Goal: Information Seeking & Learning: Learn about a topic

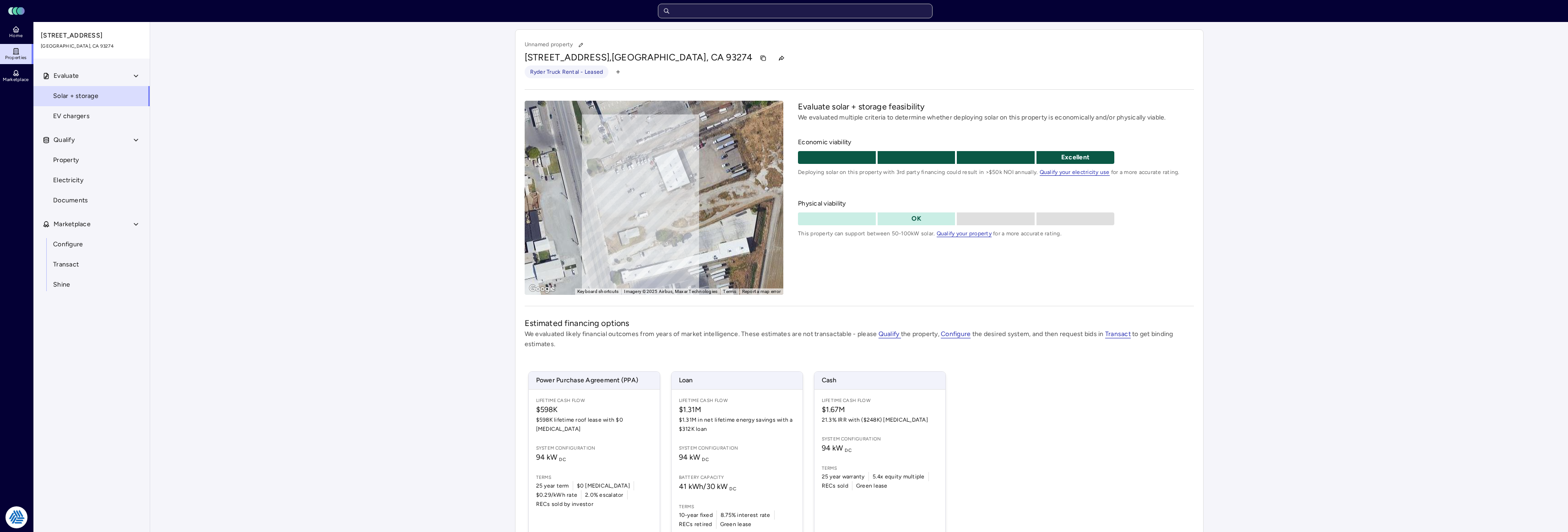
click at [734, 4] on header "Toggle Sidebar Lumen Energy Logo" at bounding box center [784, 11] width 1568 height 22
click at [733, 10] on input "text" at bounding box center [795, 11] width 274 height 15
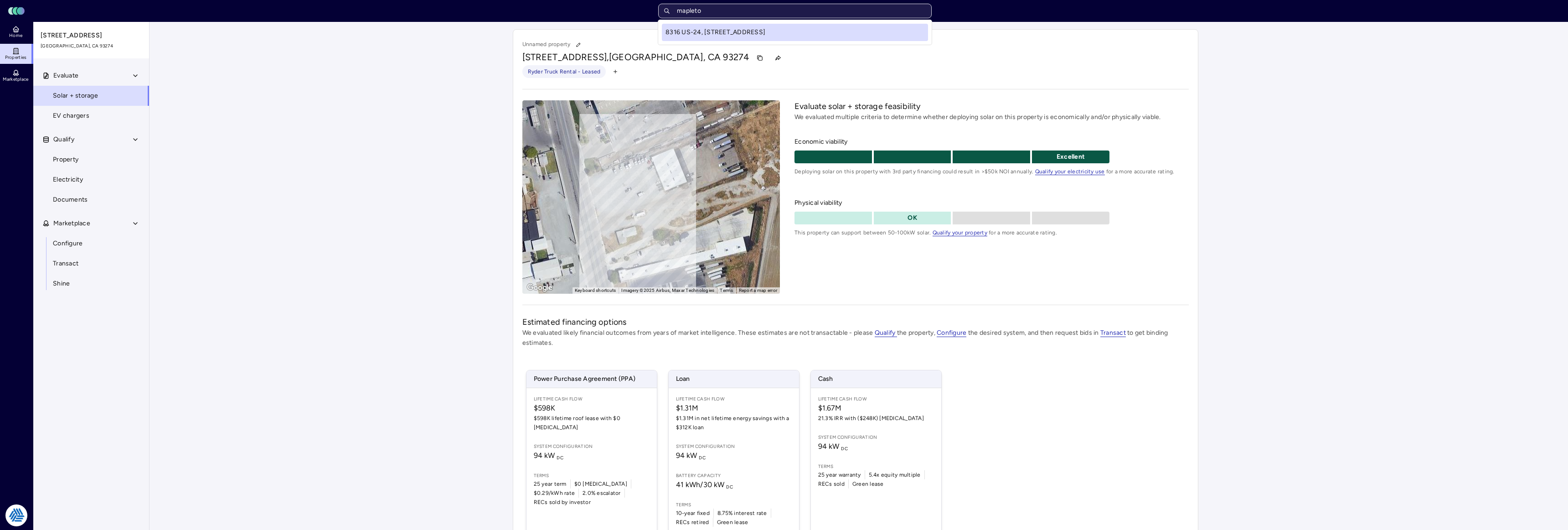
type input "mapleton"
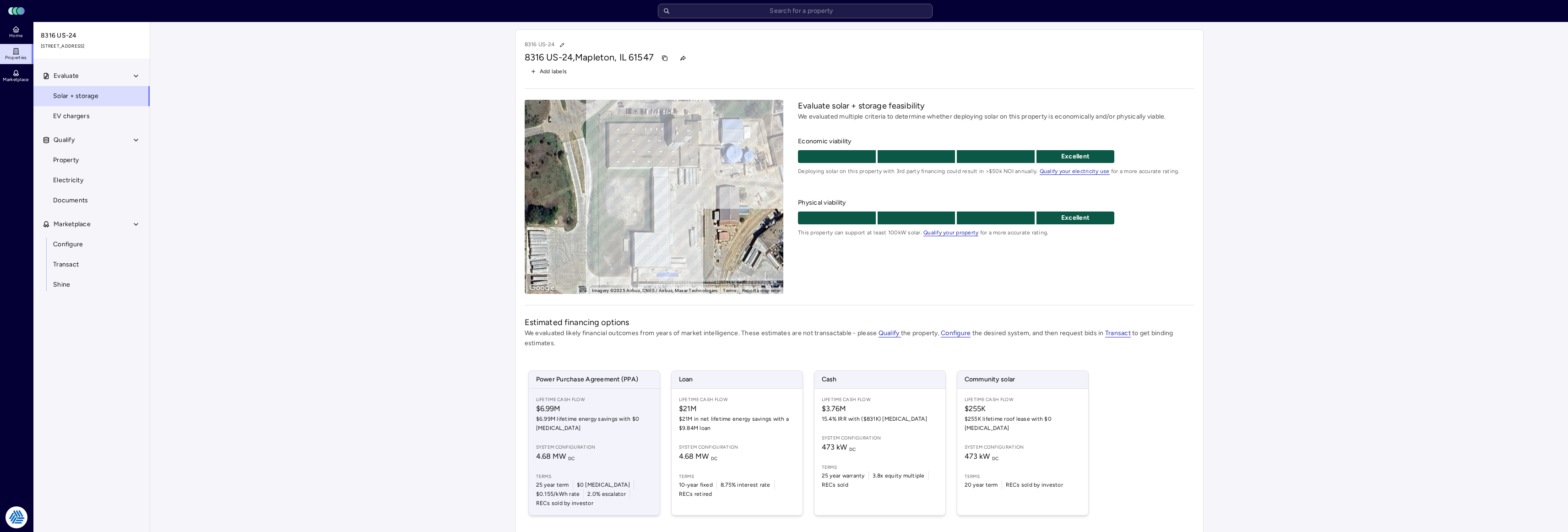
click at [614, 426] on span "$6.99M lifetime energy savings with $0 [MEDICAL_DATA]" at bounding box center [594, 424] width 116 height 18
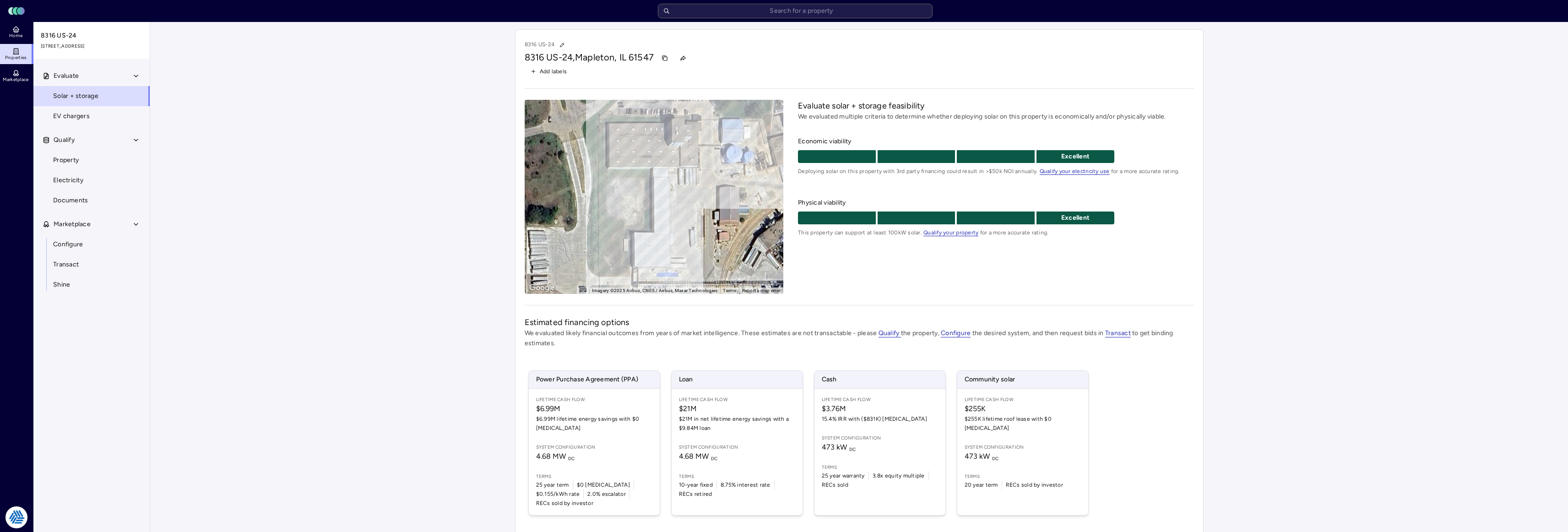
click at [63, 369] on div "Evaluate Solar + storage EV chargers Qualify Property Electricity Documents Mar…" at bounding box center [92, 310] width 117 height 488
click at [785, 16] on input "text" at bounding box center [795, 11] width 274 height 15
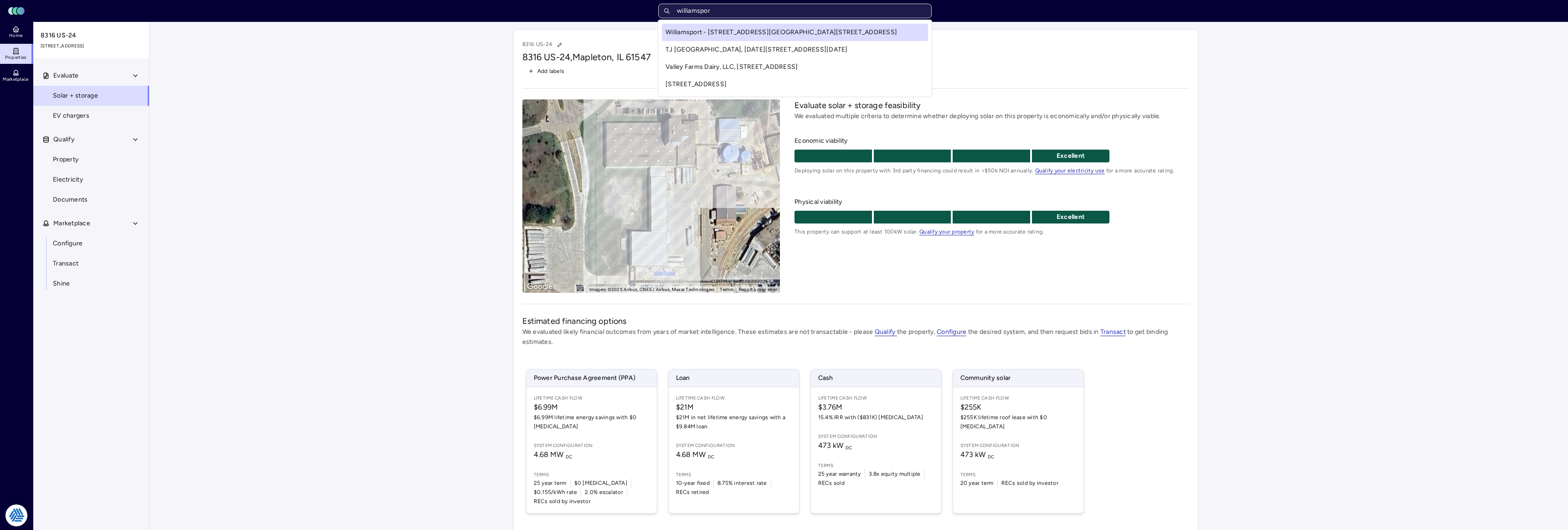
type input "williamsport"
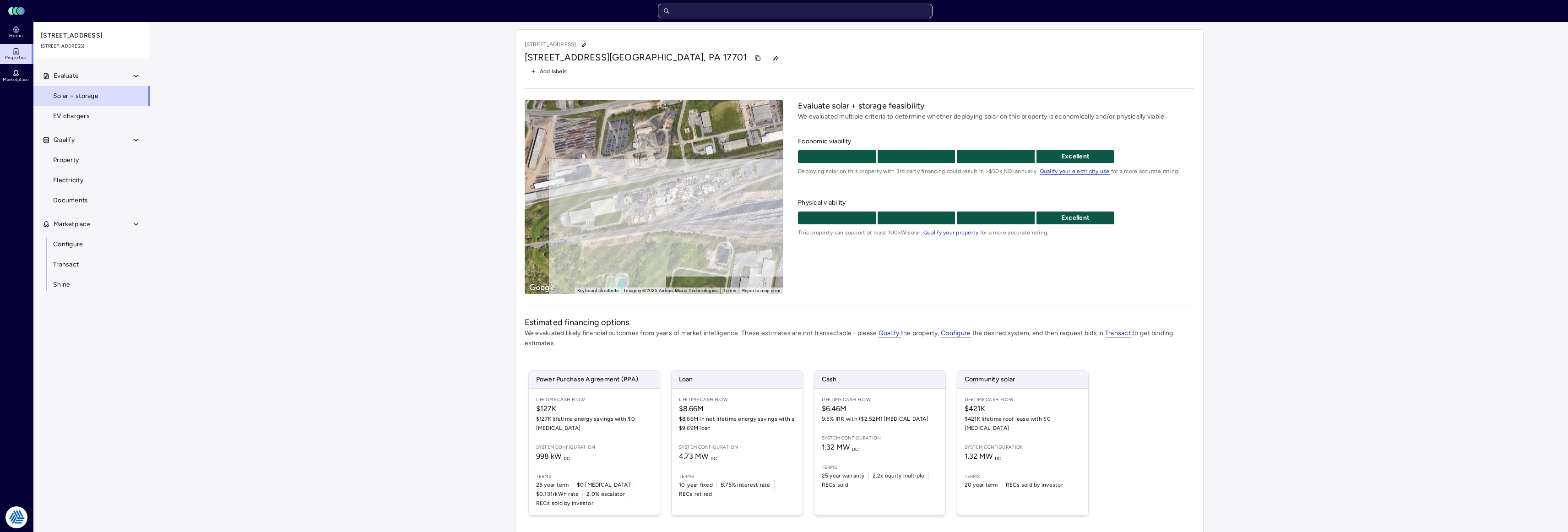
scroll to position [23, 0]
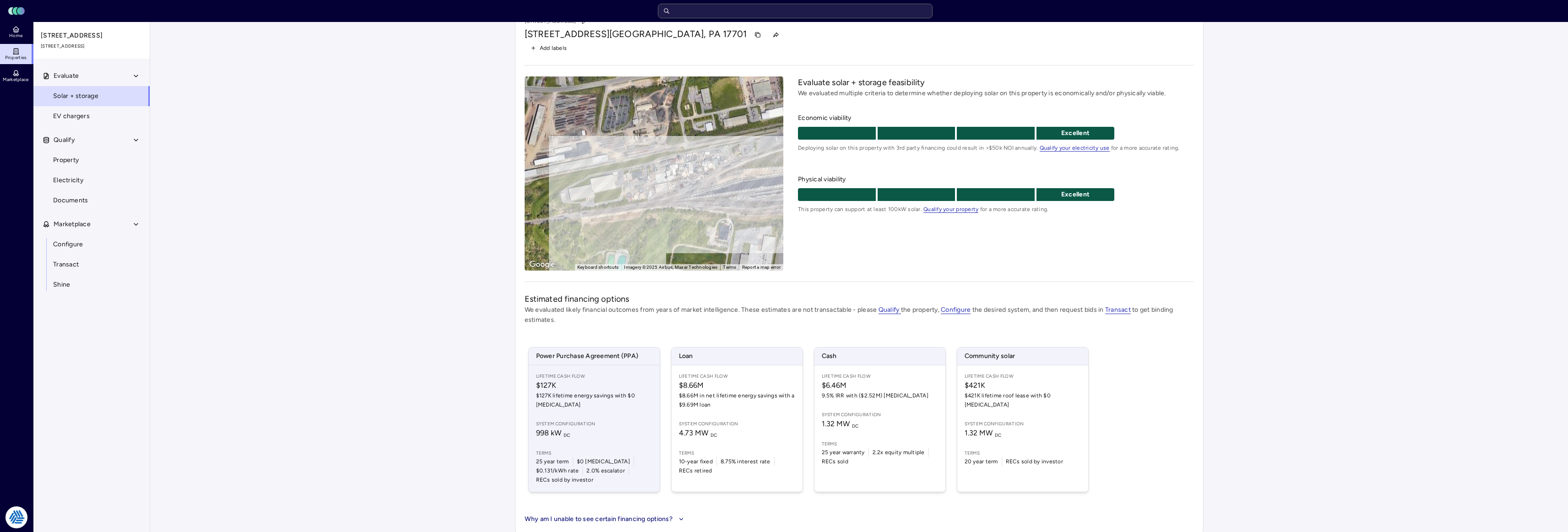
click at [607, 383] on span "$127K" at bounding box center [594, 386] width 116 height 11
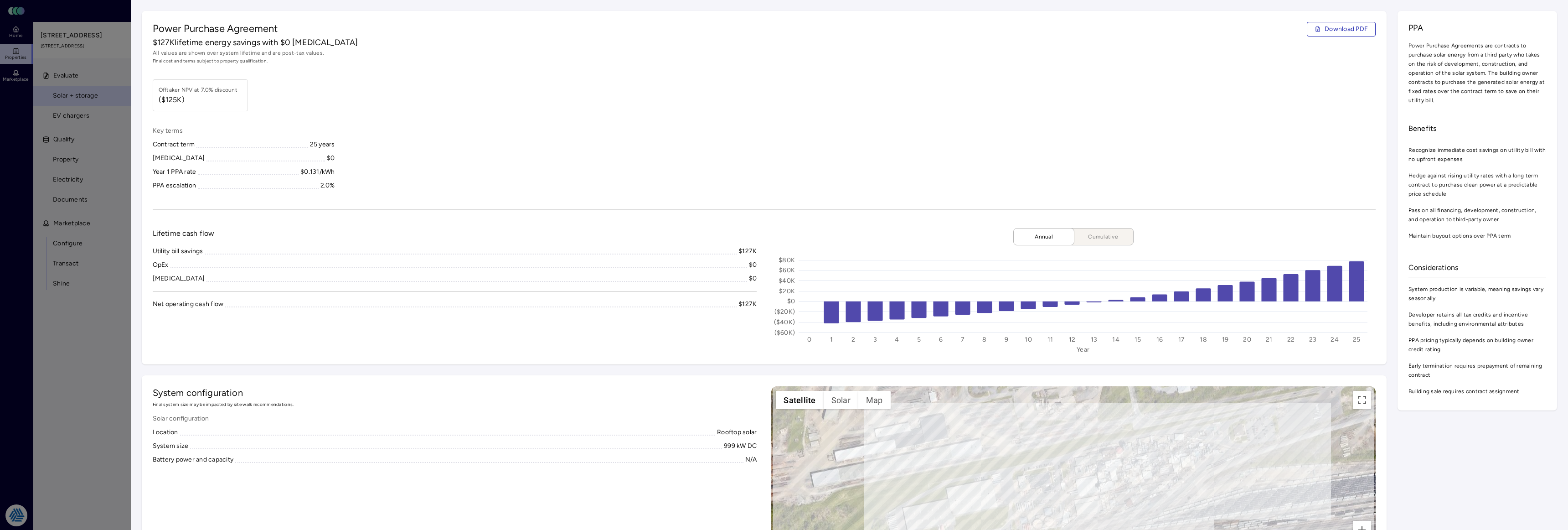
click at [96, 409] on div at bounding box center [784, 265] width 1568 height 530
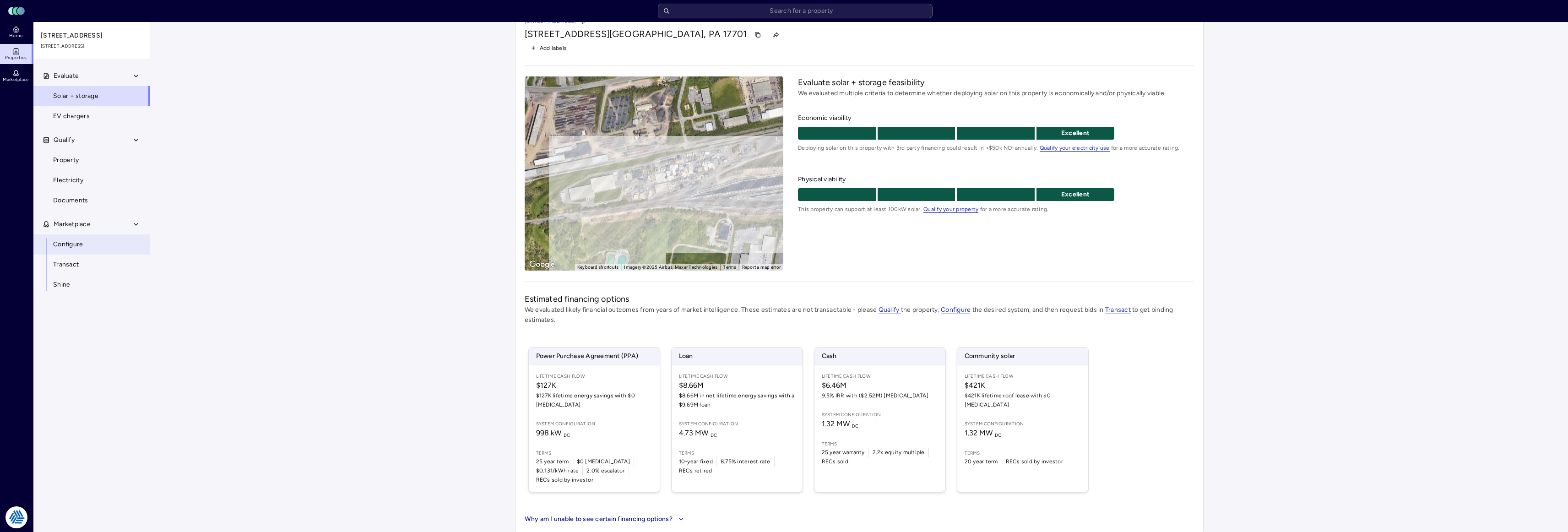
click at [89, 245] on link "Configure" at bounding box center [92, 244] width 117 height 20
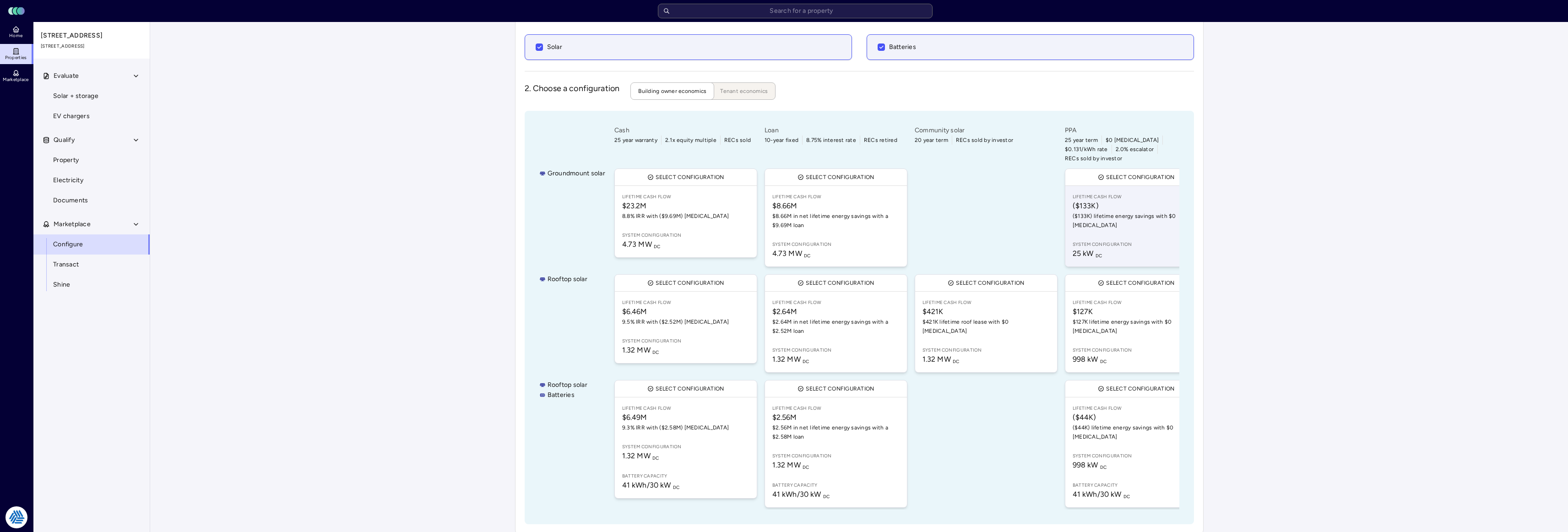
click at [1143, 218] on link "Lifetime Cash Flow ($133K) ($133K) lifetime energy savings with $0 [MEDICAL_DAT…" at bounding box center [1136, 226] width 142 height 81
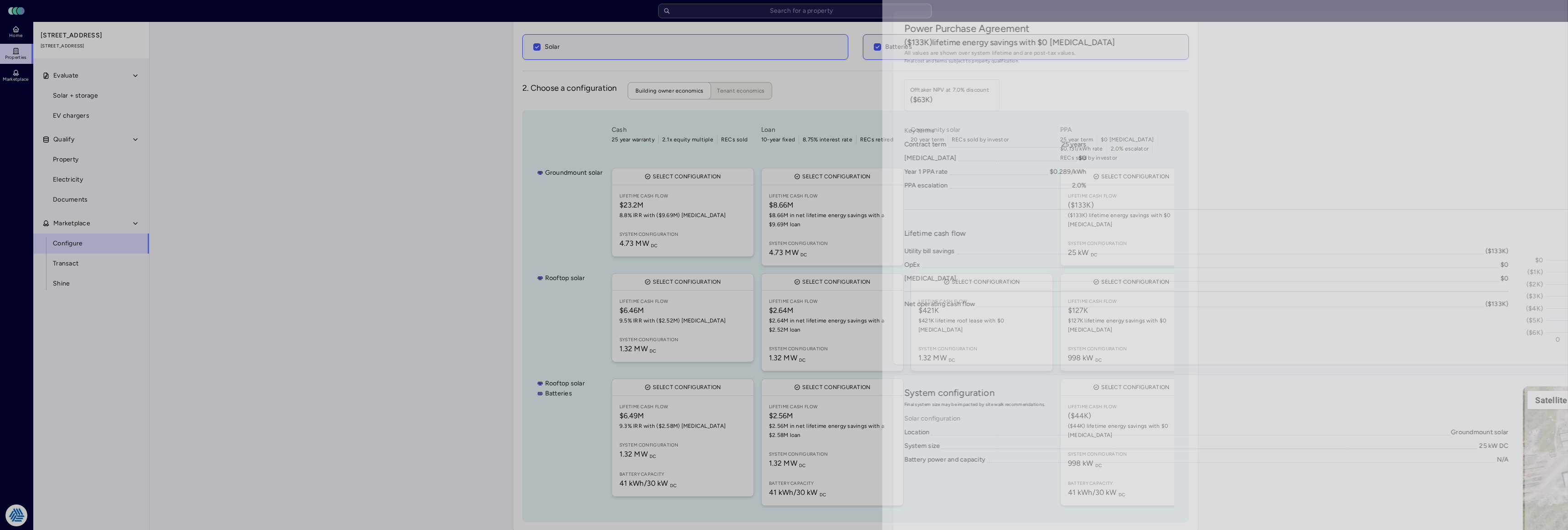
click at [83, 337] on div at bounding box center [784, 265] width 1568 height 530
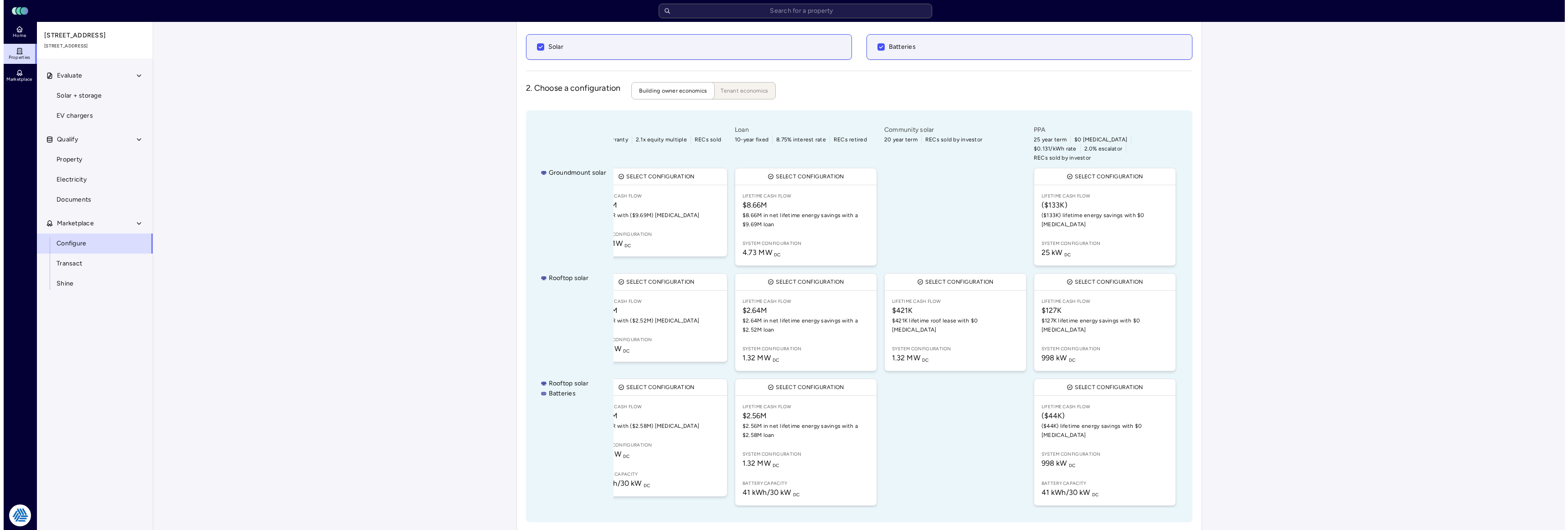
scroll to position [5, 0]
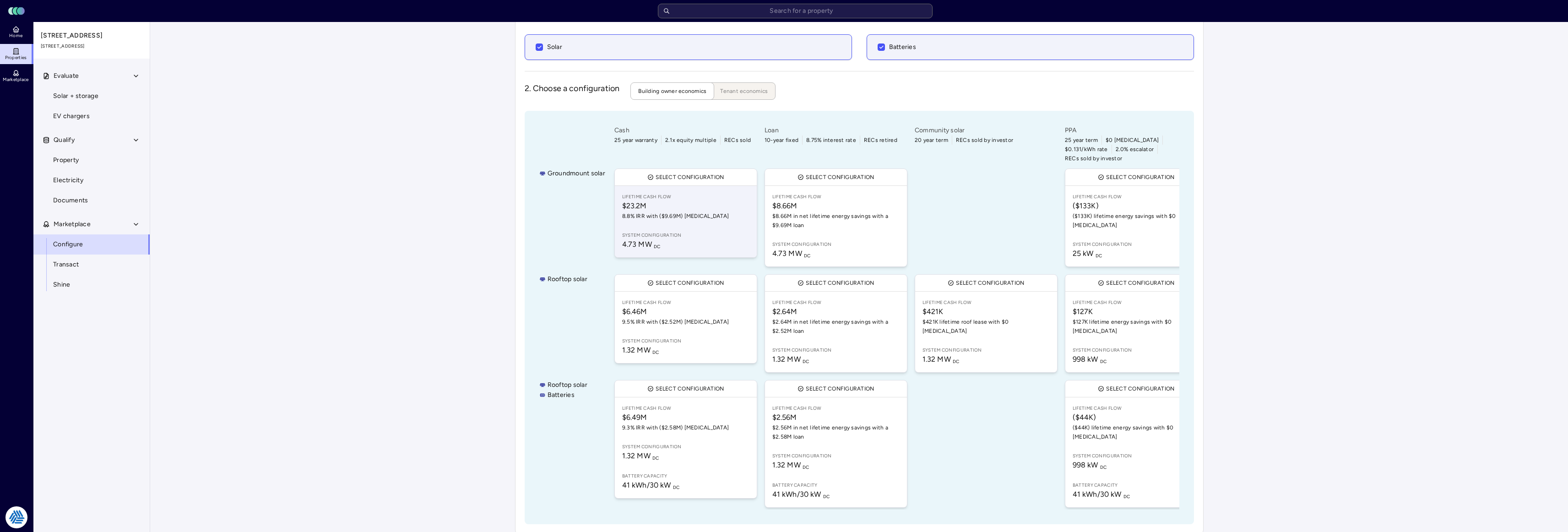
click at [686, 201] on span "$23.2M" at bounding box center [686, 206] width 127 height 11
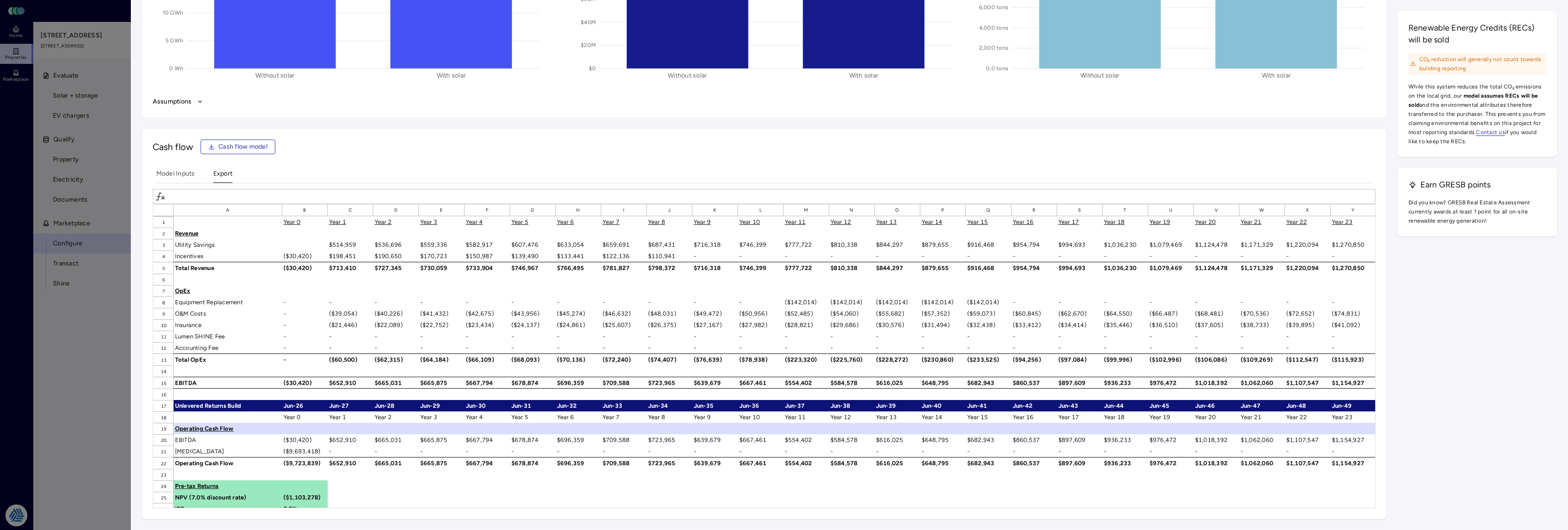
click at [402, 141] on div "Cash flow Cash flow model" at bounding box center [764, 147] width 1223 height 15
click at [1438, 257] on div "Impact over system lifetime Energy imports 21% 0 Wh 5 GWh 10 GWh 15 GWh 20 GWh …" at bounding box center [849, 180] width 1415 height 677
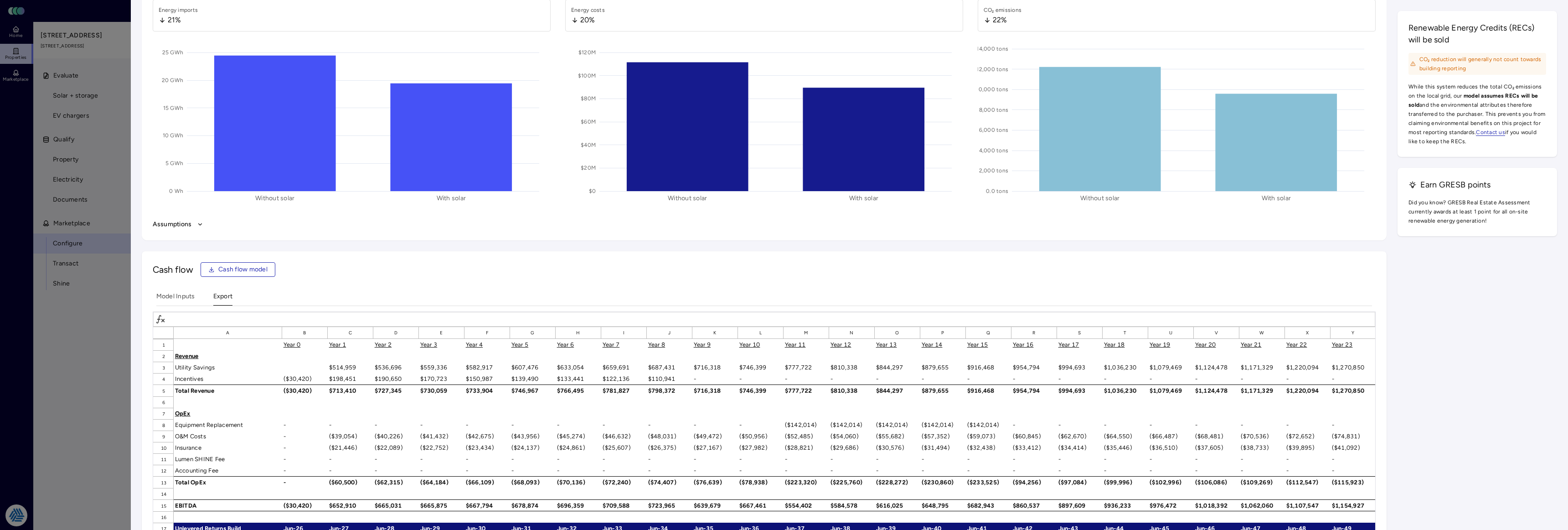
scroll to position [1140, 0]
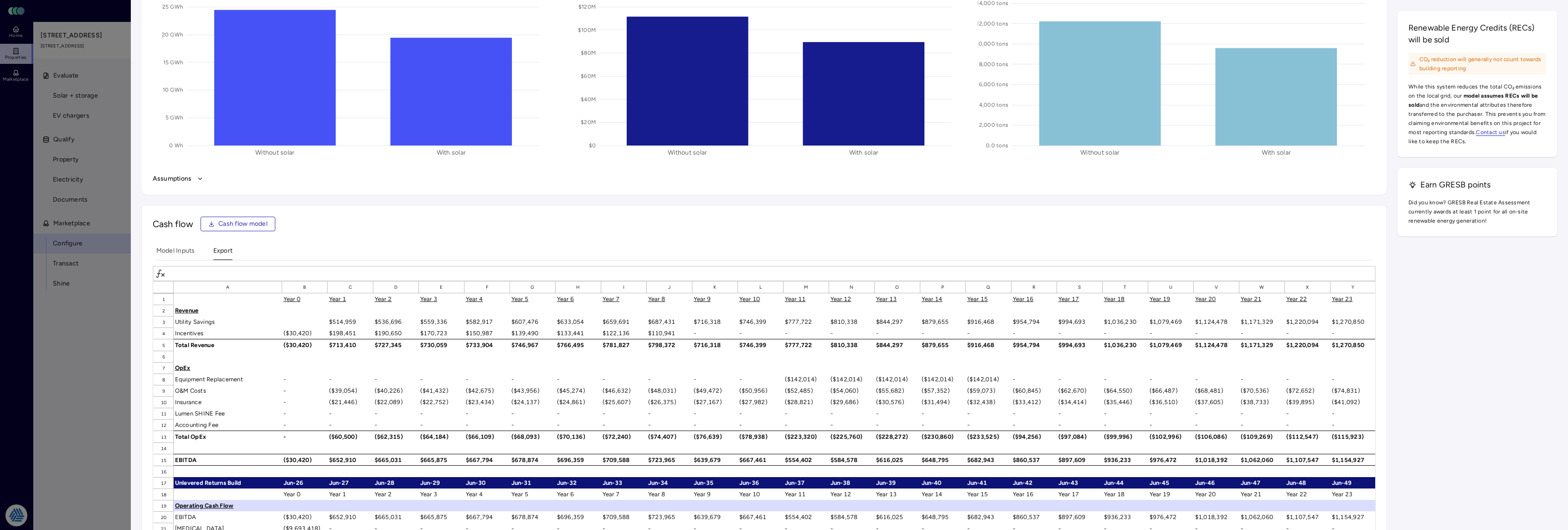
click at [180, 181] on button "Assumptions" at bounding box center [764, 178] width 1223 height 10
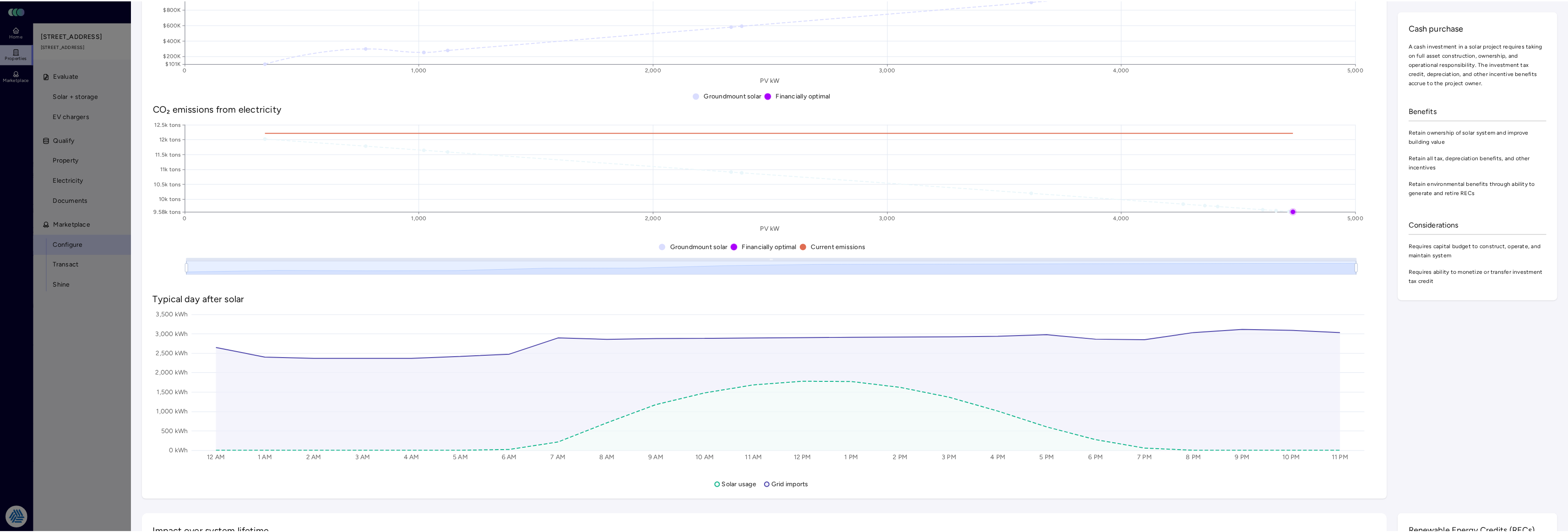
scroll to position [0, 0]
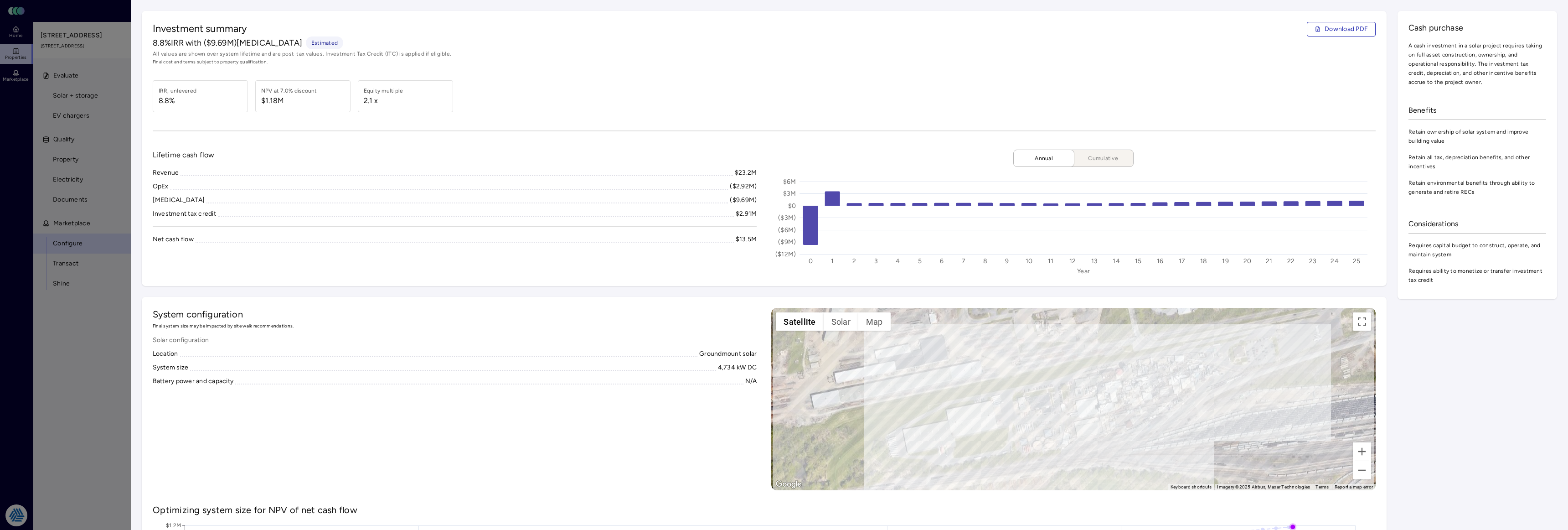
click at [38, 281] on div at bounding box center [784, 265] width 1568 height 530
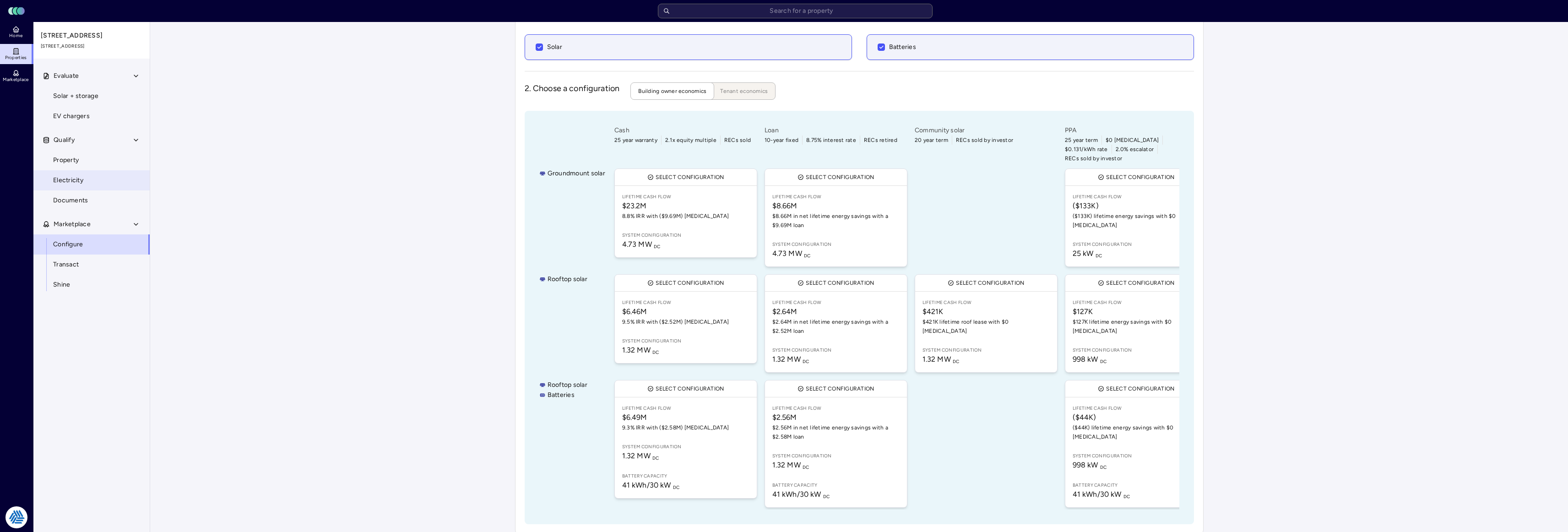
click at [65, 187] on link "Electricity" at bounding box center [92, 180] width 117 height 20
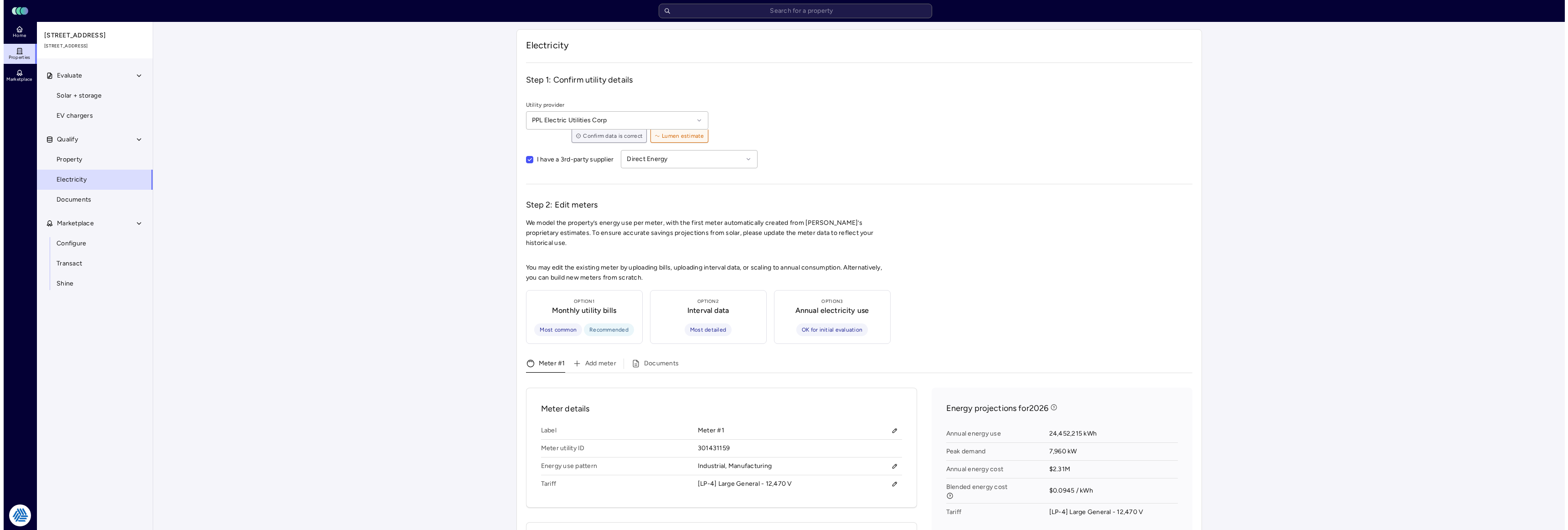
scroll to position [46, 0]
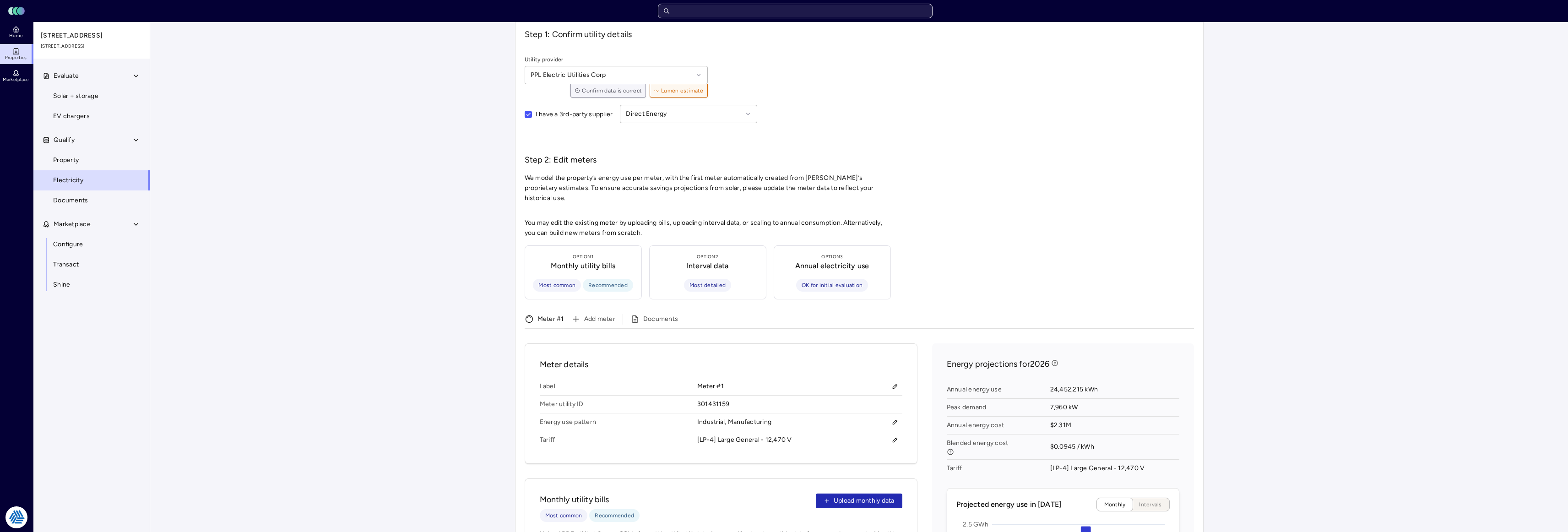
click at [789, 6] on input "text" at bounding box center [795, 11] width 274 height 15
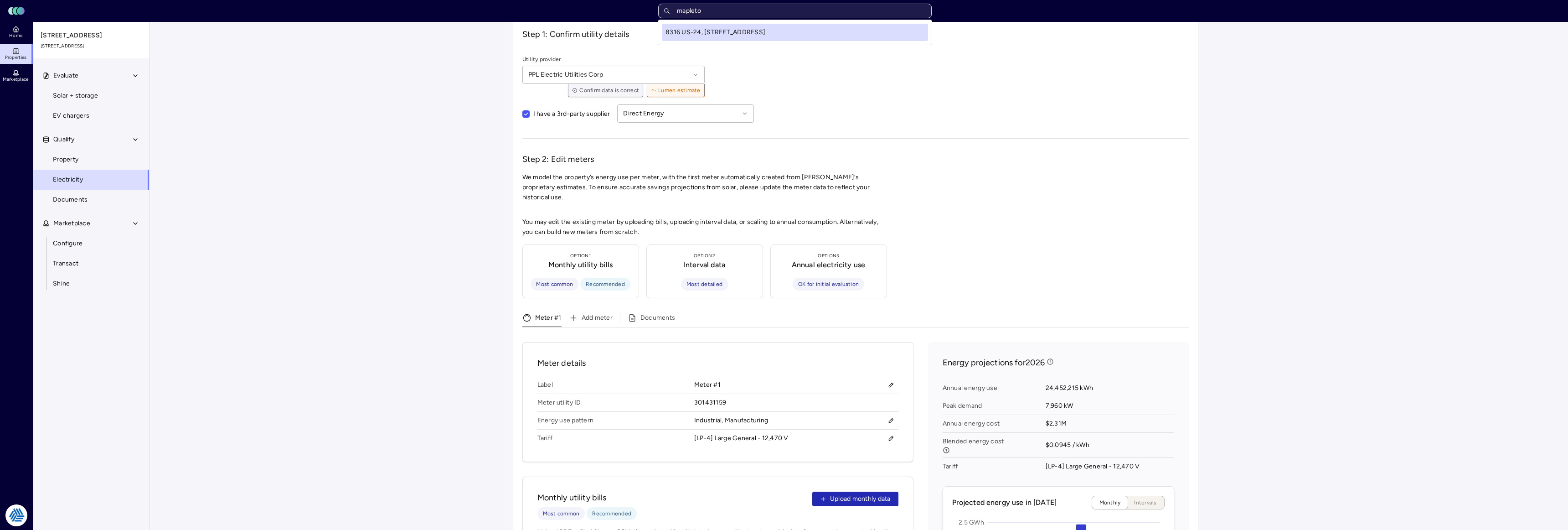
type input "mapleton"
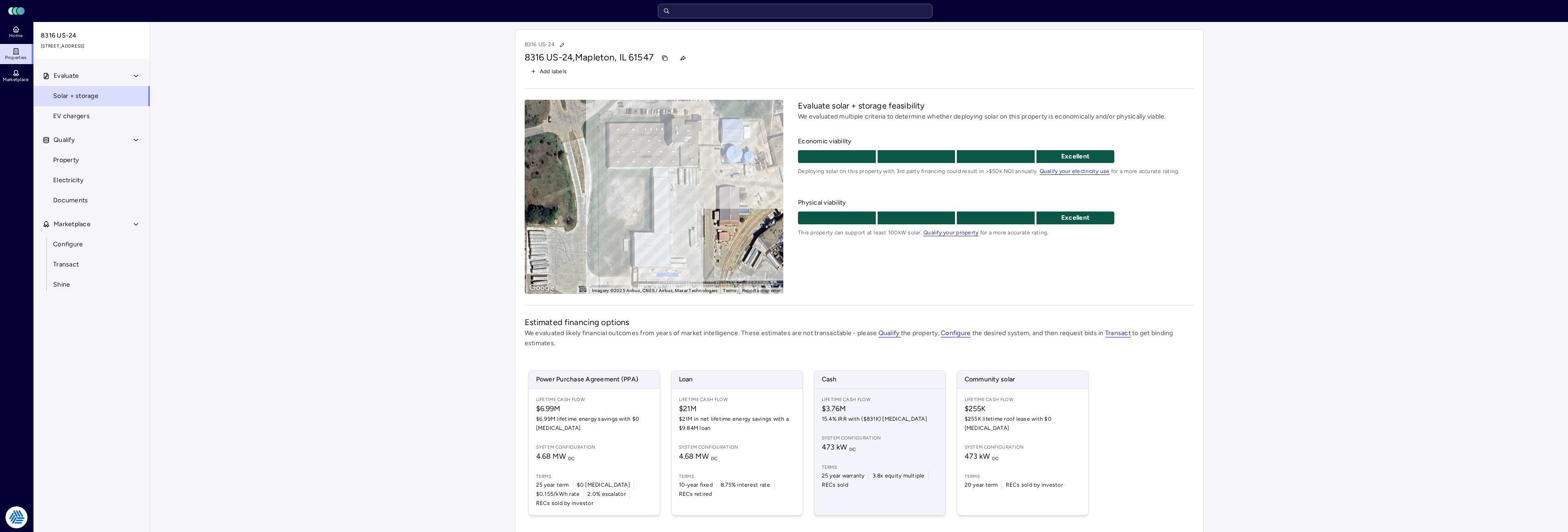
click at [863, 422] on span "15.4% IRR with ($831K) [MEDICAL_DATA]" at bounding box center [880, 419] width 116 height 9
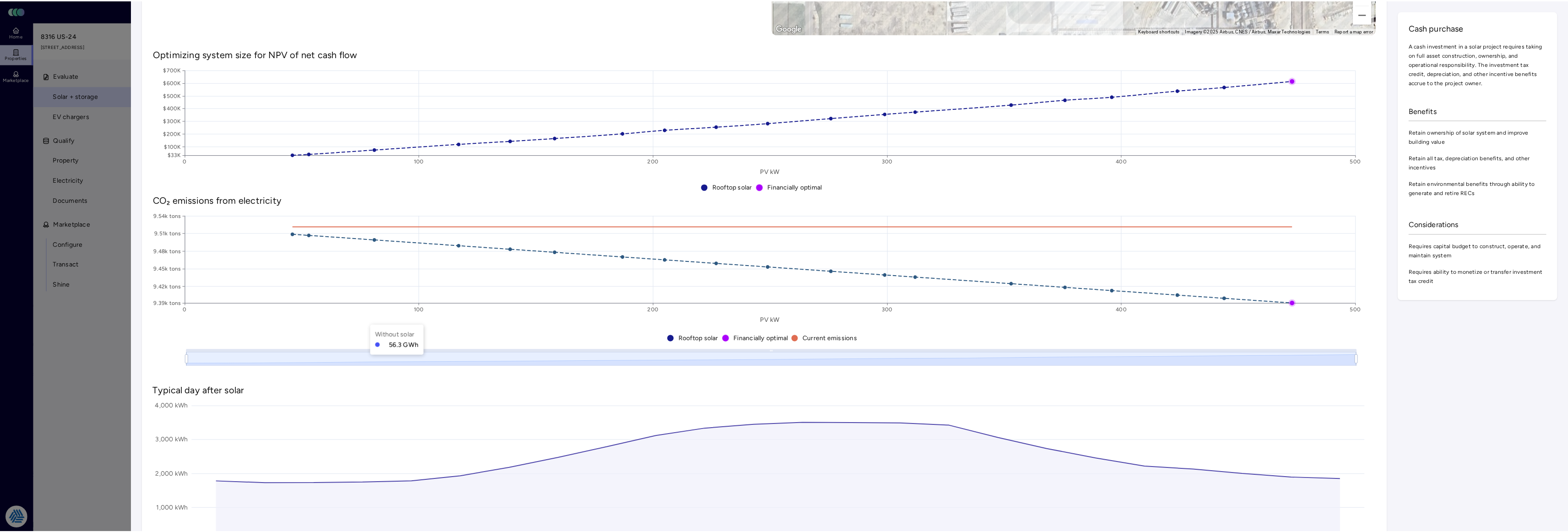
scroll to position [896, 0]
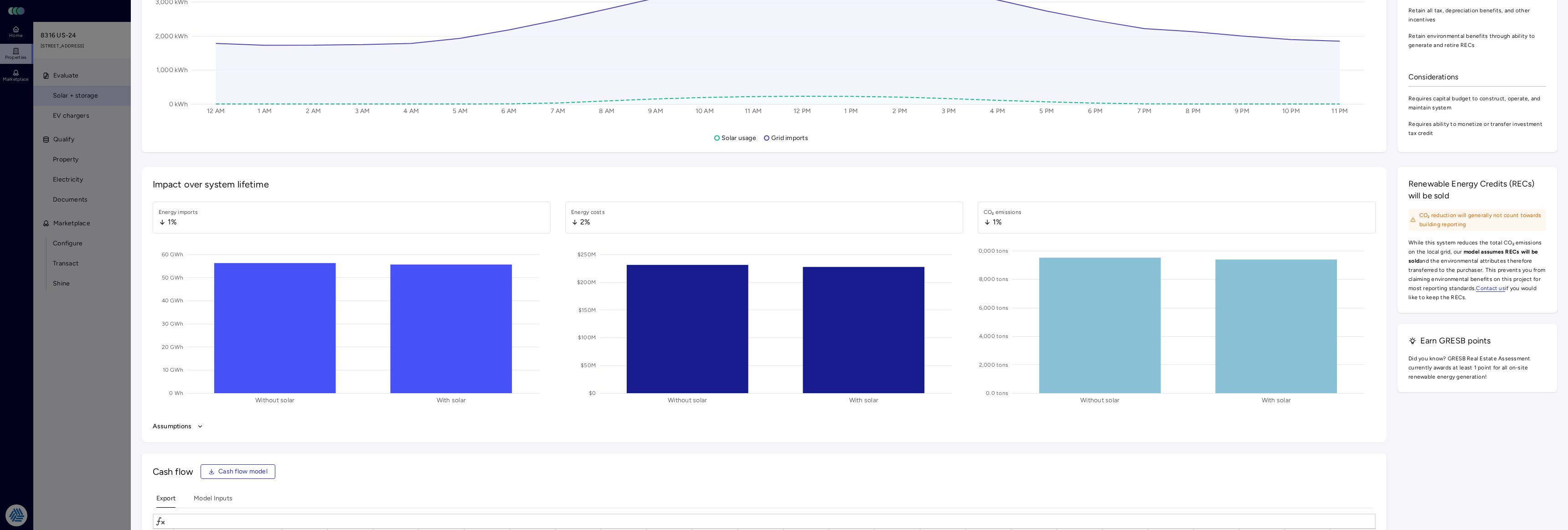
click at [192, 428] on button "Assumptions" at bounding box center [764, 426] width 1223 height 10
click at [91, 208] on div at bounding box center [784, 265] width 1568 height 530
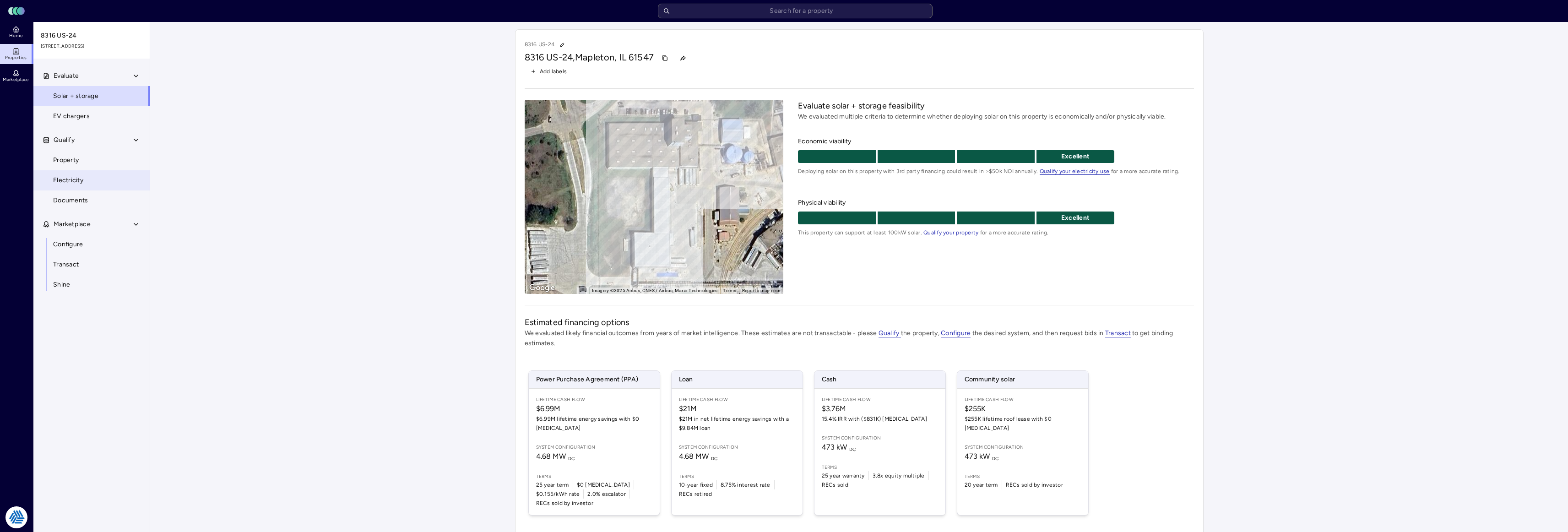
click at [76, 176] on span "Electricity" at bounding box center [68, 180] width 30 height 10
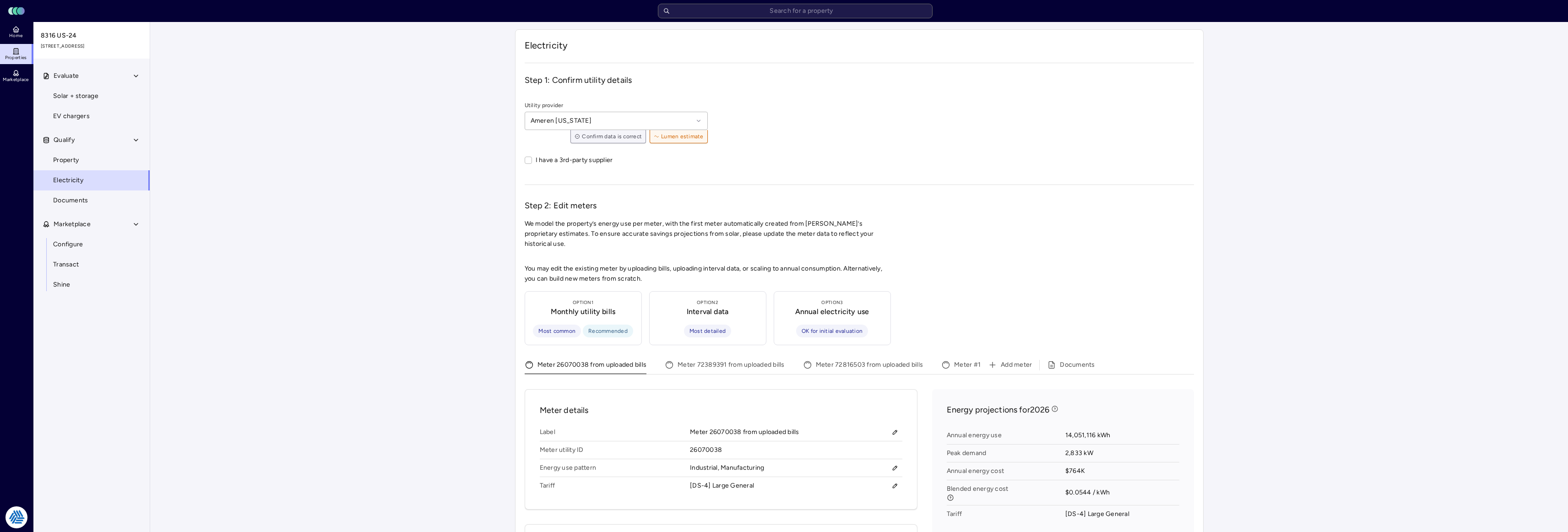
click at [76, 176] on span "Electricity" at bounding box center [68, 180] width 30 height 10
